Goal: Task Accomplishment & Management: Manage account settings

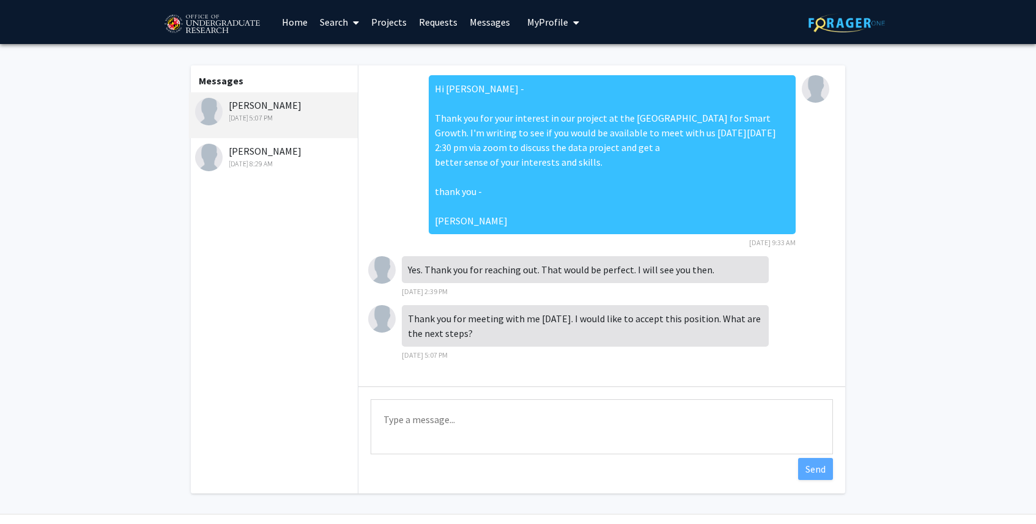
click at [288, 21] on link "Home" at bounding box center [295, 22] width 38 height 43
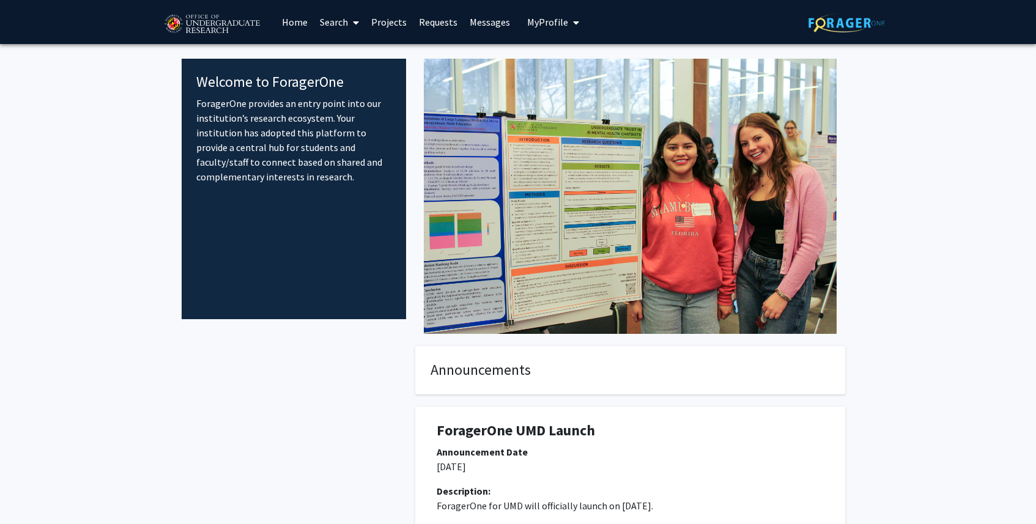
click at [545, 30] on button "My Profile" at bounding box center [553, 22] width 59 height 44
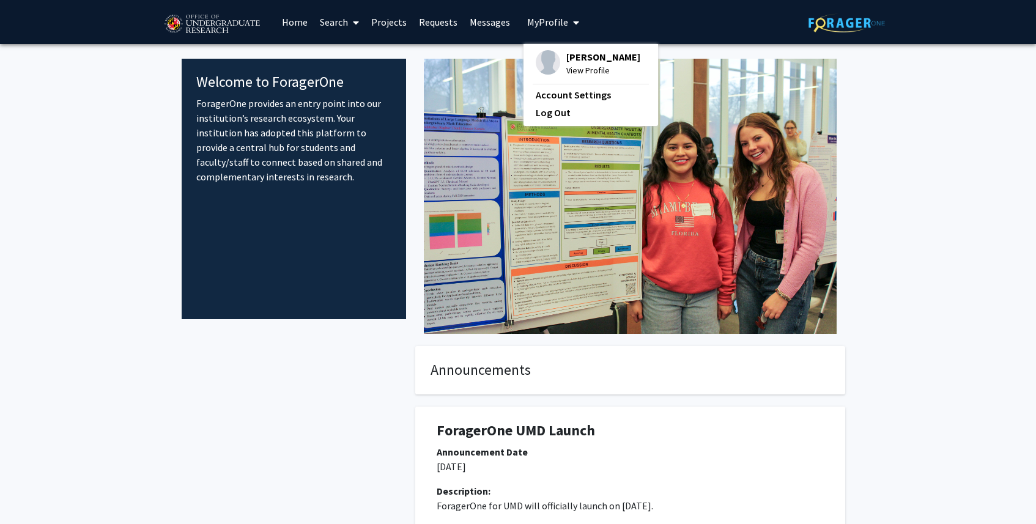
click at [581, 54] on span "[PERSON_NAME]" at bounding box center [603, 56] width 74 height 13
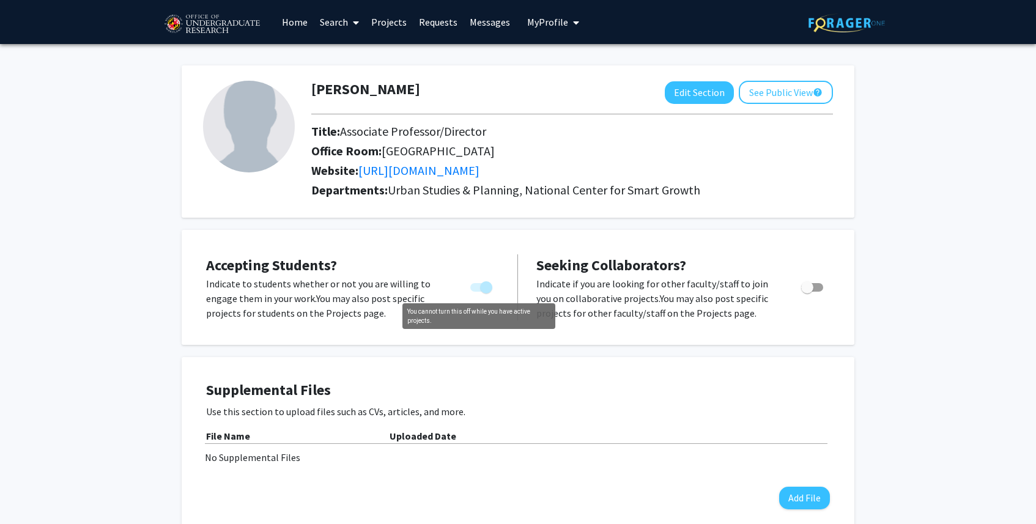
click at [476, 287] on span "You cannot turn this off while you have active projects." at bounding box center [481, 287] width 22 height 9
click at [306, 296] on p "Indicate to students whether or not you are willing to engage them in your work…" at bounding box center [326, 298] width 241 height 44
click at [390, 17] on link "Projects" at bounding box center [389, 22] width 48 height 43
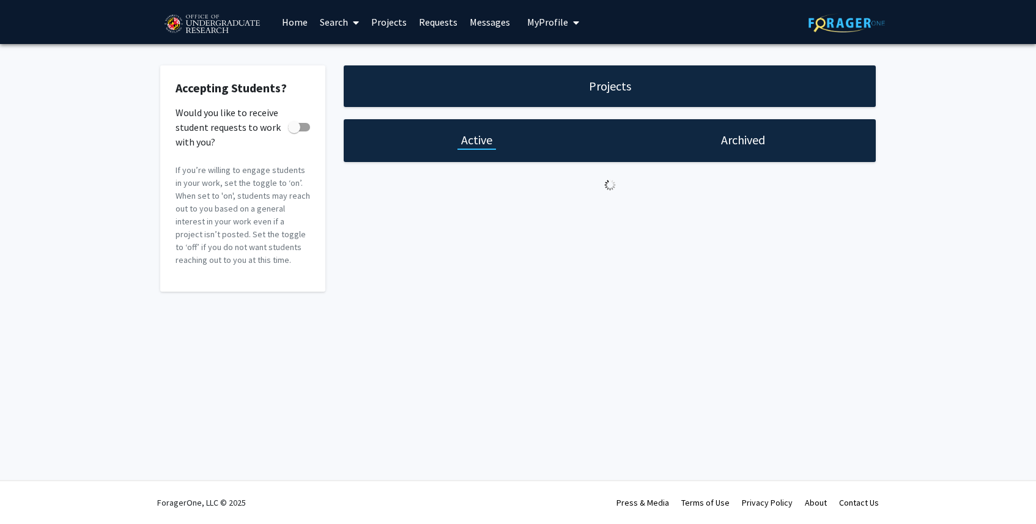
checkbox input "true"
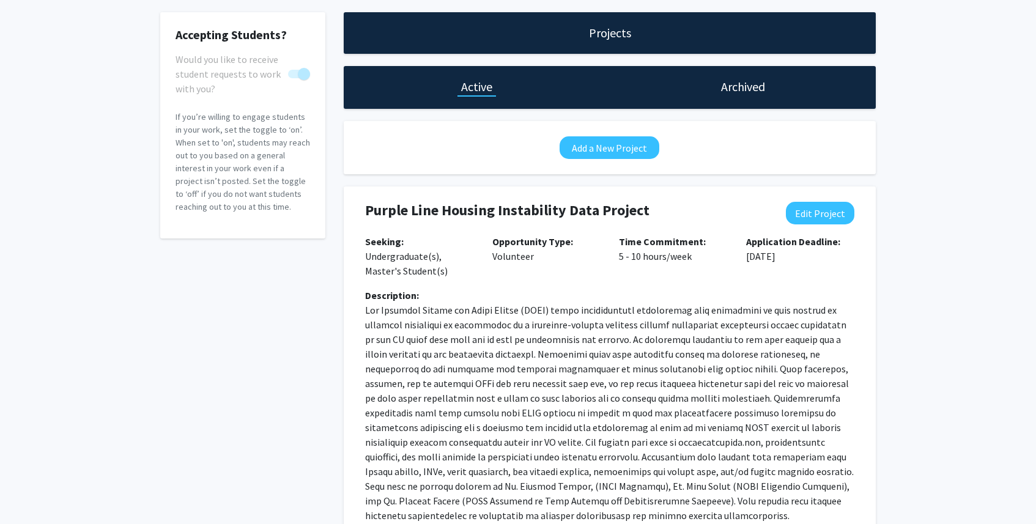
scroll to position [151, 0]
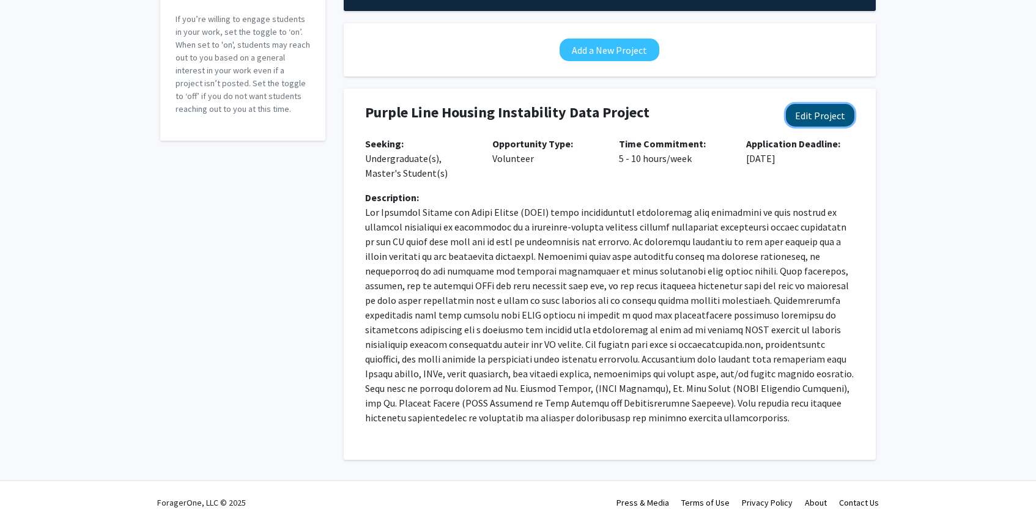
click at [821, 109] on button "Edit Project" at bounding box center [820, 115] width 69 height 23
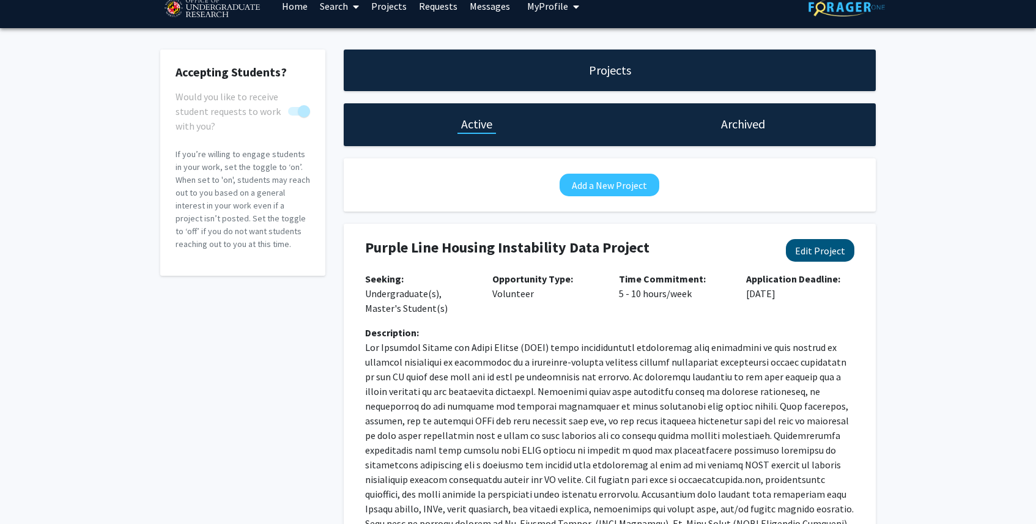
select select "5 - 10"
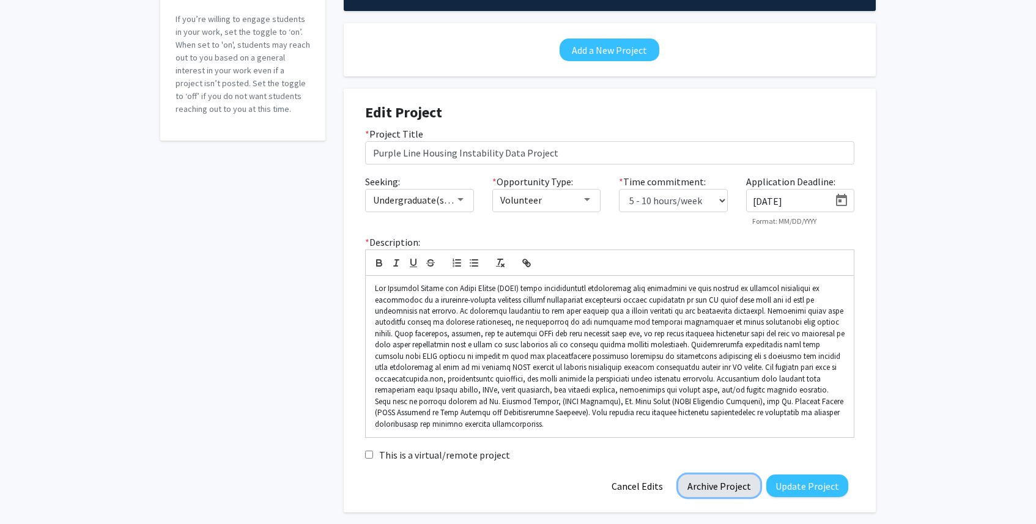
click at [733, 475] on button "Archive Project" at bounding box center [719, 486] width 82 height 23
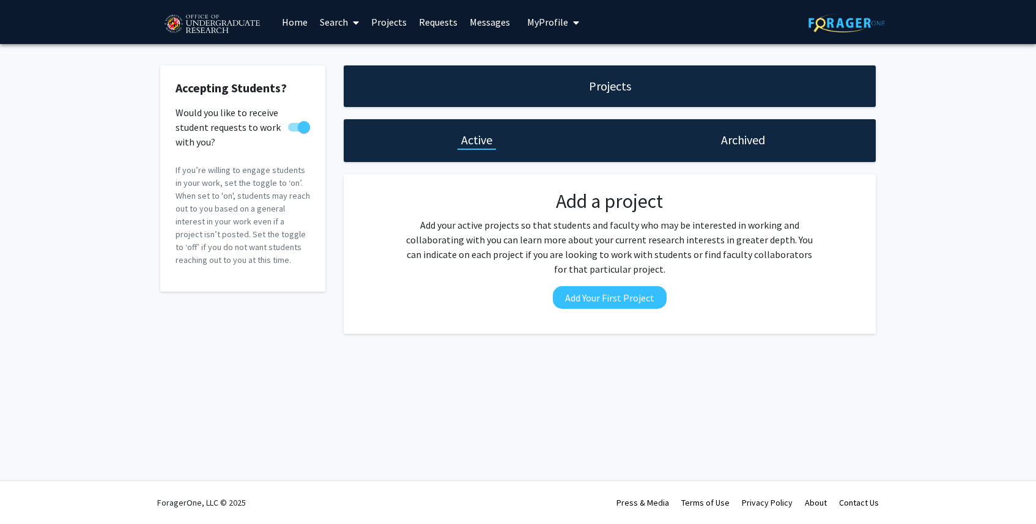
click at [296, 126] on span at bounding box center [299, 127] width 22 height 9
click at [294, 132] on input "Would you like to receive student requests to work with you?" at bounding box center [294, 132] width 1 height 1
checkbox input "false"
